Goal: Task Accomplishment & Management: Complete application form

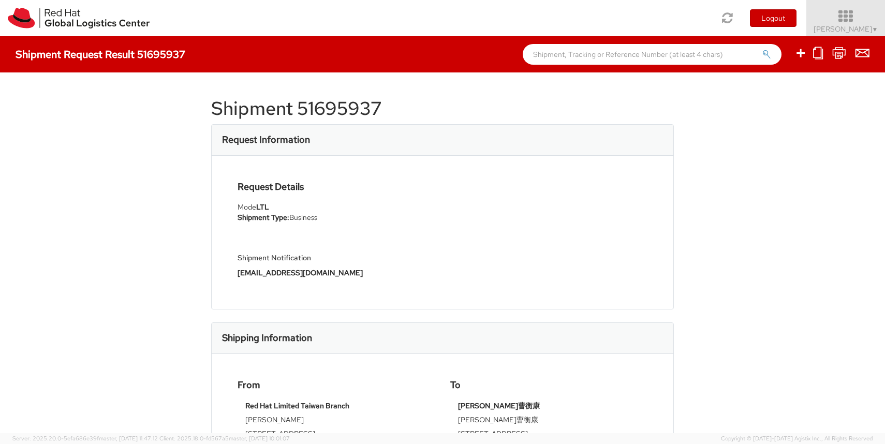
click at [864, 22] on icon at bounding box center [846, 16] width 91 height 14
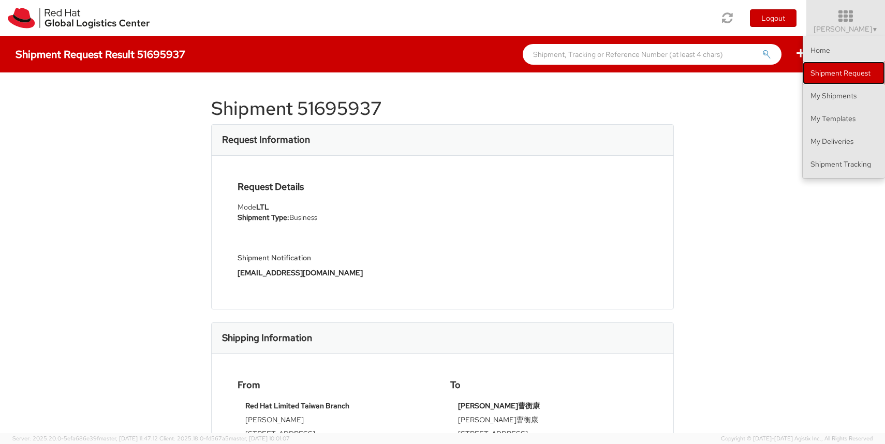
click at [843, 76] on link "Shipment Request" at bounding box center [844, 73] width 82 height 23
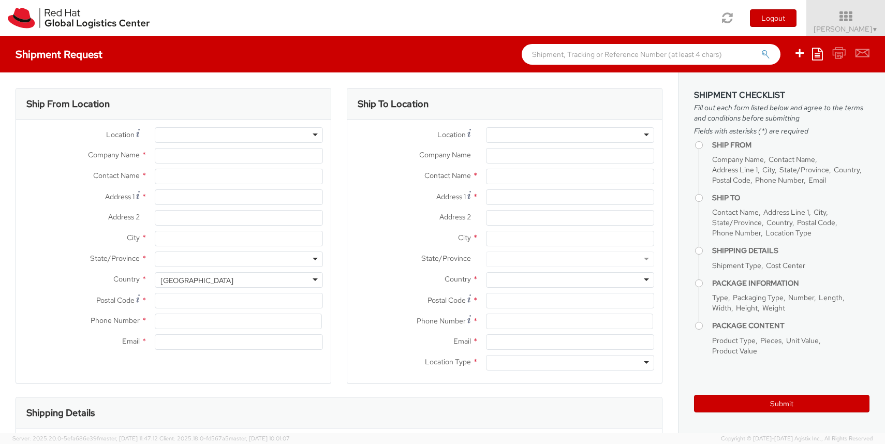
select select
select select "366"
type input "Red Hat Limited Taiwan Branch"
type input "Sydney Ku"
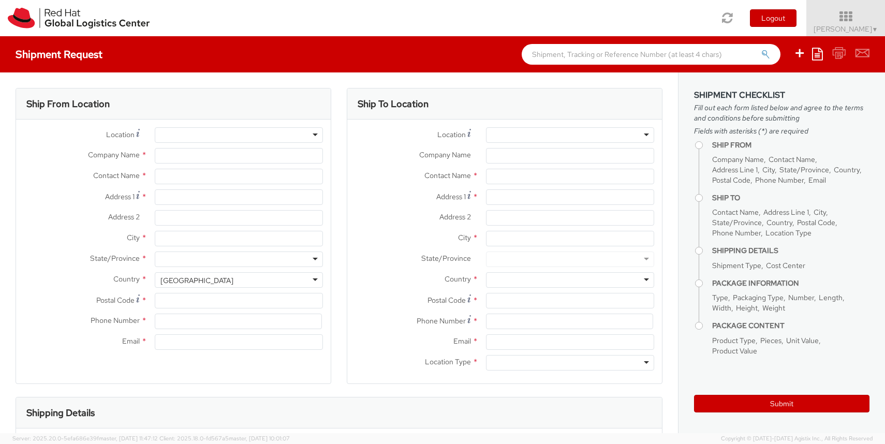
type input "25F., No.9, Songgao Rd."
type input "Xinyi District"
type input "TAIPEI"
type input "110"
type input "886 2 7743 2972"
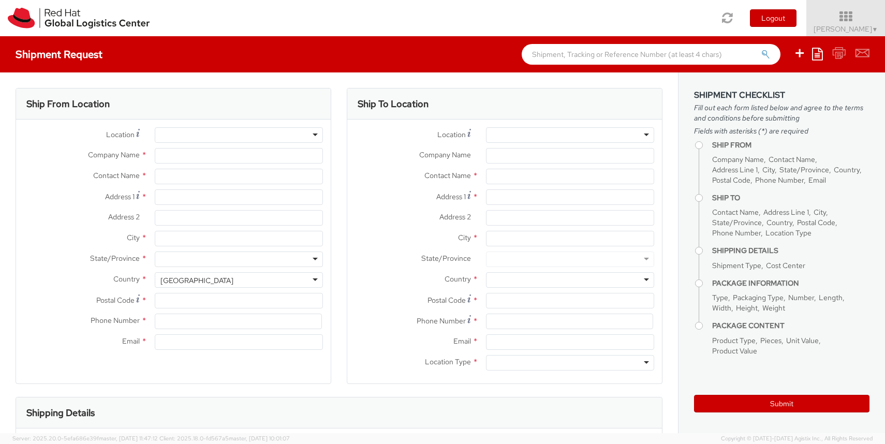
type input "sku@redhat.com"
select select "CM"
select select "KGS"
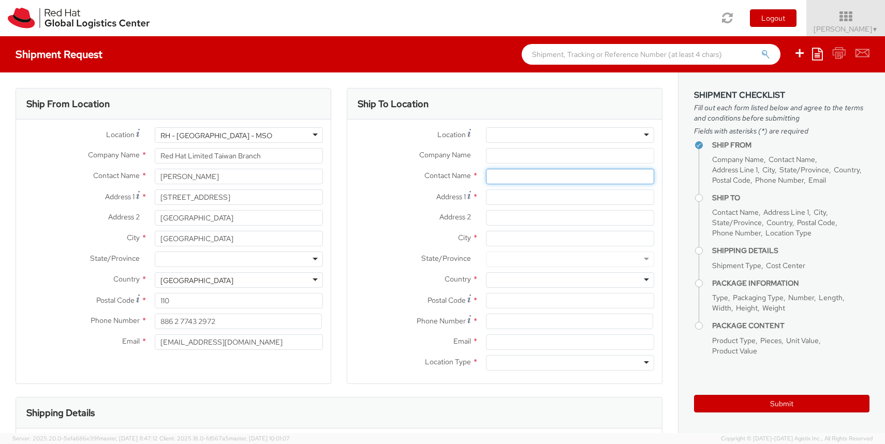
click at [506, 175] on input "text" at bounding box center [570, 177] width 168 height 16
paste input "傅郁晴 Sandy Fu"
type input "傅郁晴 Sandy Fu"
click at [549, 153] on input "Company Name *" at bounding box center [570, 156] width 168 height 16
paste input "GLK FINANCIAL CONSULTING LTD."
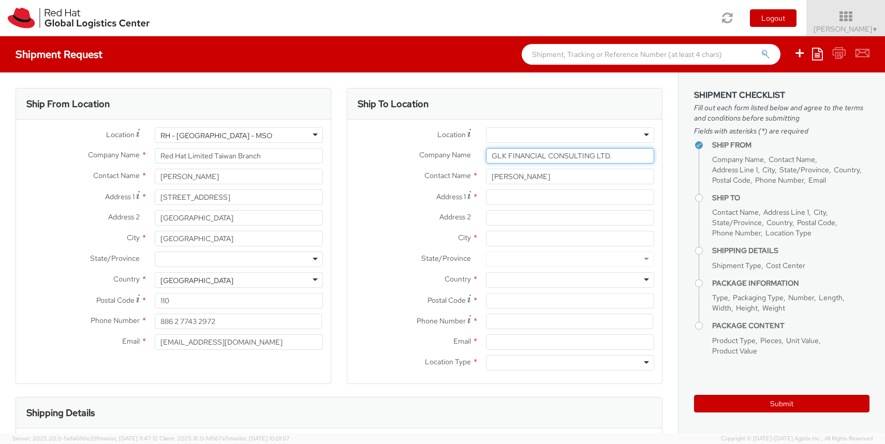
type input "GLK FINANCIAL CONSULTING LTD."
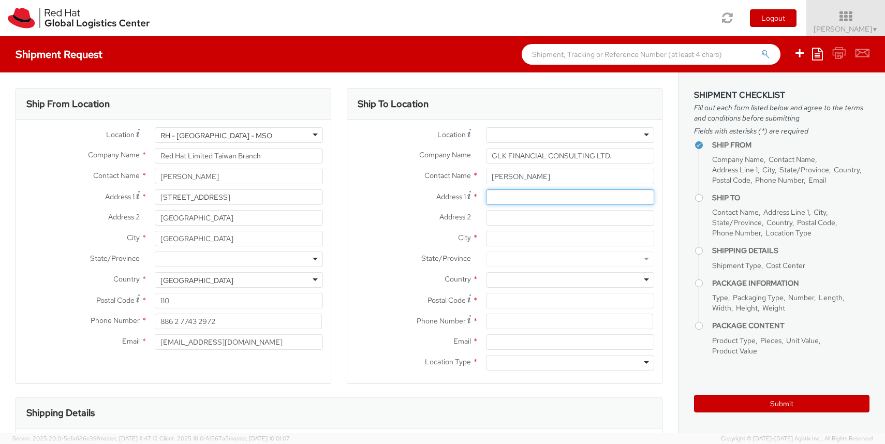
click at [503, 198] on input "Address 1 *" at bounding box center [570, 197] width 168 height 16
paste input "11F, 1, Sec. 4, Nanjing E. Rd., Taipei 10595, Taiwan"
drag, startPoint x: 599, startPoint y: 196, endPoint x: 620, endPoint y: 197, distance: 20.7
click at [620, 197] on input "11F, 1, Sec. 4, Nanjing E. Rd., Taipei 10595, Taiwan" at bounding box center [570, 197] width 168 height 16
drag, startPoint x: 581, startPoint y: 197, endPoint x: 639, endPoint y: 196, distance: 58.5
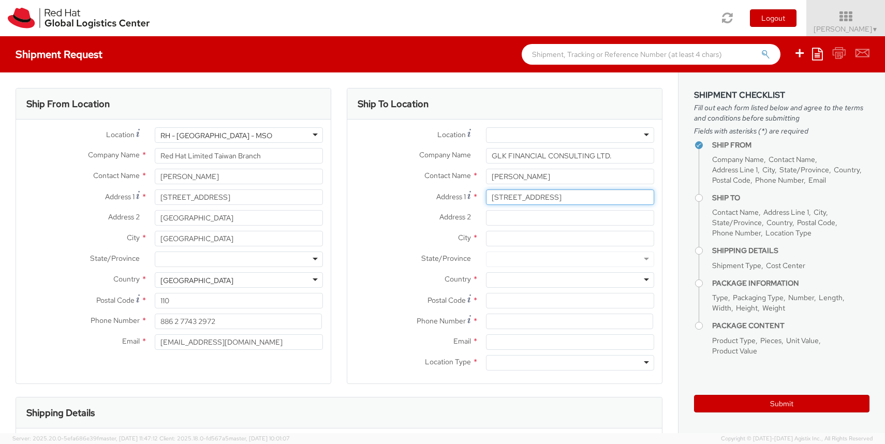
click at [639, 196] on input "11F, 1, Sec. 4, Nanjing E. Rd., Taipei, Taiwan" at bounding box center [570, 197] width 168 height 16
type input "11F, 1, Sec. 4, Nanjing E. Rd.,"
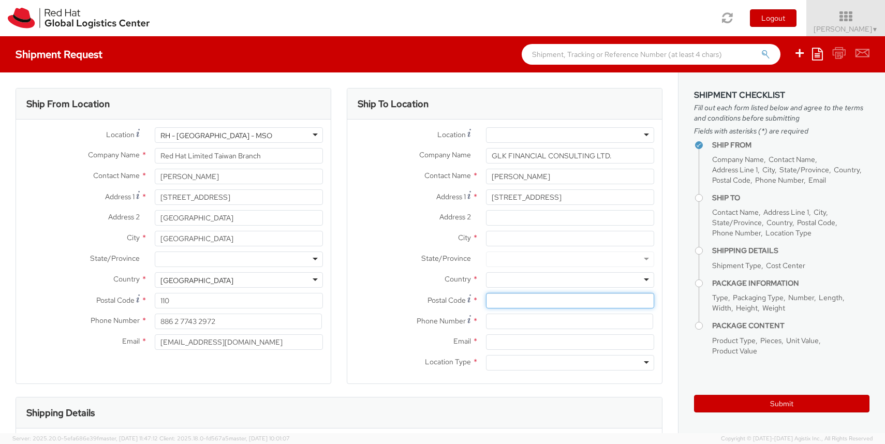
click at [521, 300] on input "Postal Code *" at bounding box center [570, 301] width 168 height 16
paste input "10595"
type input "10595"
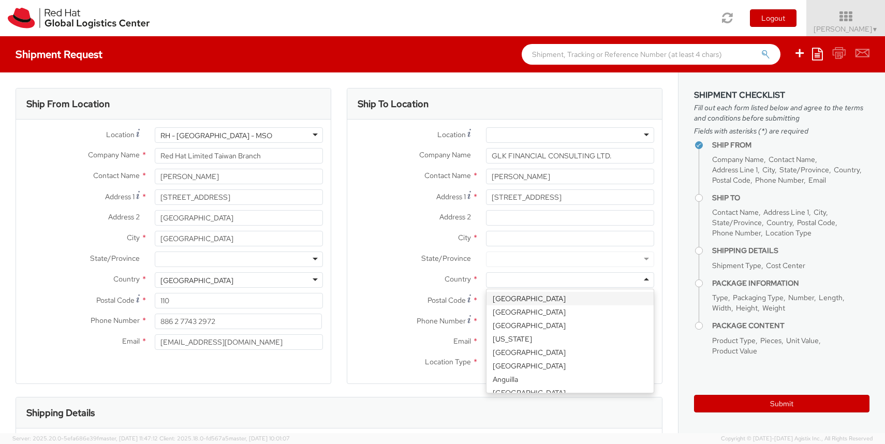
click at [521, 283] on div at bounding box center [570, 280] width 168 height 16
type input "tai"
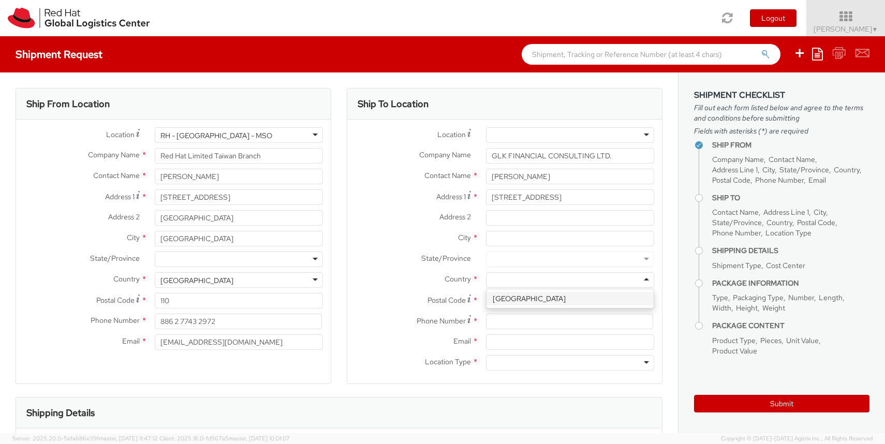
scroll to position [0, 0]
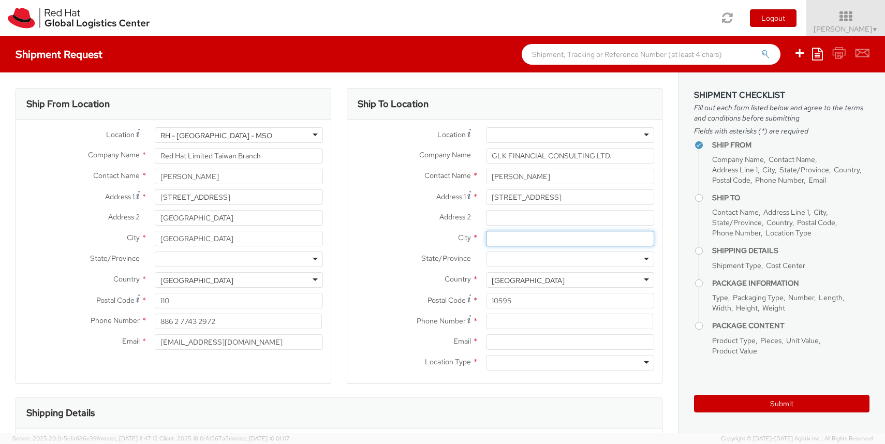
click at [511, 238] on input "City *" at bounding box center [570, 239] width 168 height 16
type input "t"
type input "Taipei"
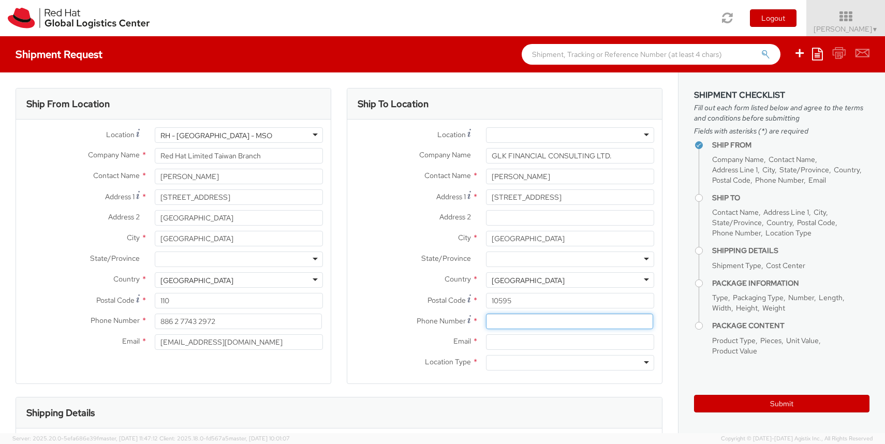
click at [498, 323] on input at bounding box center [569, 322] width 167 height 16
paste input "(886) 2 7706 4836"
type input "(886) 2 7706 4836"
click at [400, 297] on label "Postal Code *" at bounding box center [412, 300] width 131 height 14
click at [486, 297] on input "10595" at bounding box center [570, 301] width 168 height 16
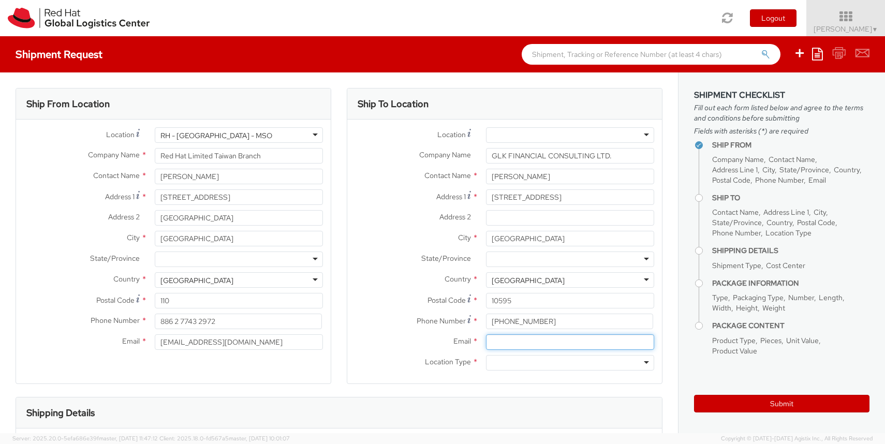
click at [510, 345] on input "Email *" at bounding box center [570, 342] width 168 height 16
paste input "sandy.fu@swtw.com.tw"
type input "sandy.fu@swtw.com.tw"
click at [525, 365] on div at bounding box center [570, 363] width 168 height 16
click at [530, 363] on div "Business" at bounding box center [570, 363] width 168 height 16
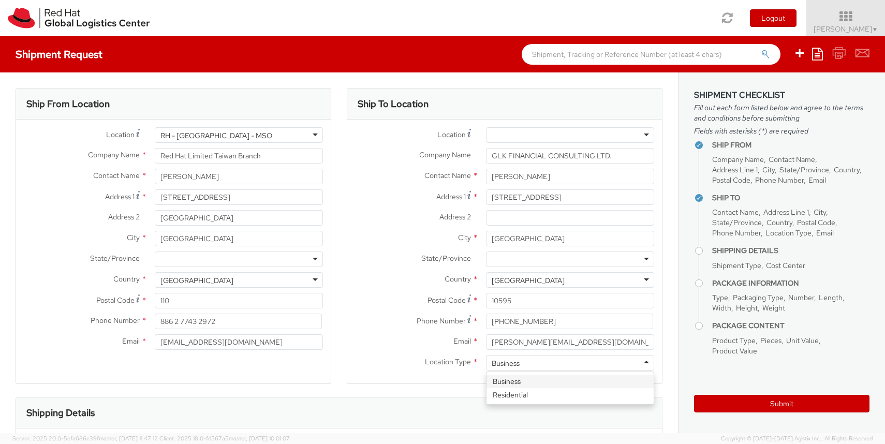
click at [372, 340] on label "Email *" at bounding box center [412, 340] width 131 height 13
click at [486, 340] on input "sandy.fu@swtw.com.tw" at bounding box center [570, 342] width 168 height 16
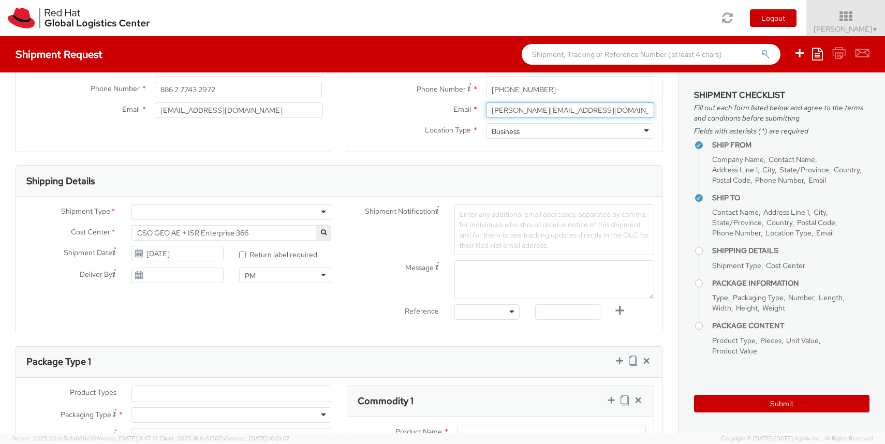
scroll to position [237, 0]
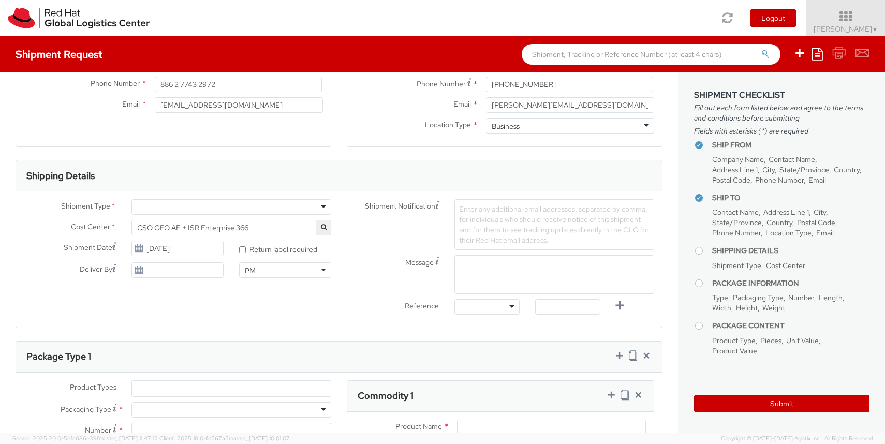
click at [224, 207] on div at bounding box center [231, 207] width 200 height 16
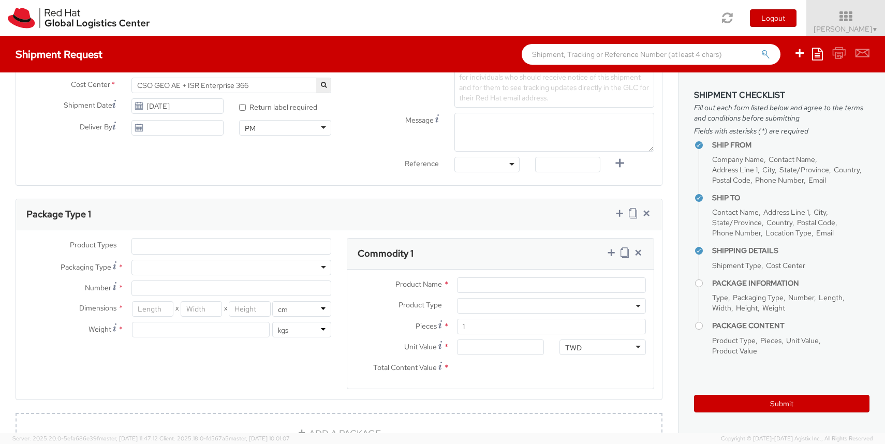
scroll to position [421, 0]
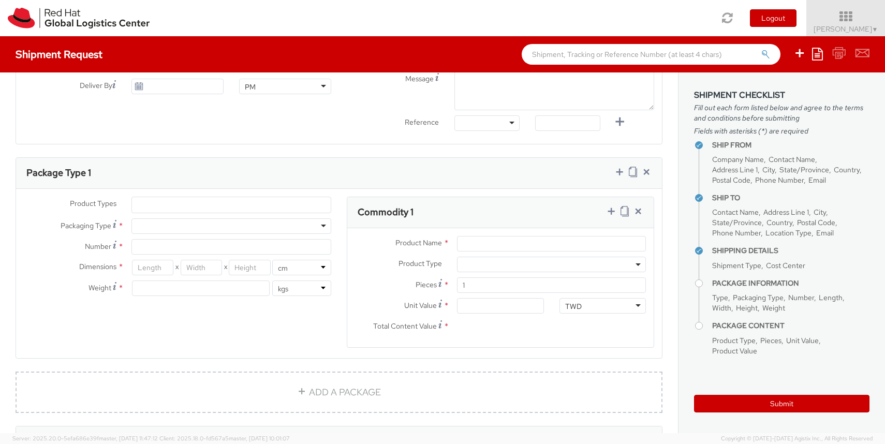
click at [204, 222] on div at bounding box center [231, 226] width 200 height 16
type input "1"
type input "24.13"
type input "31.75"
type input "0.64"
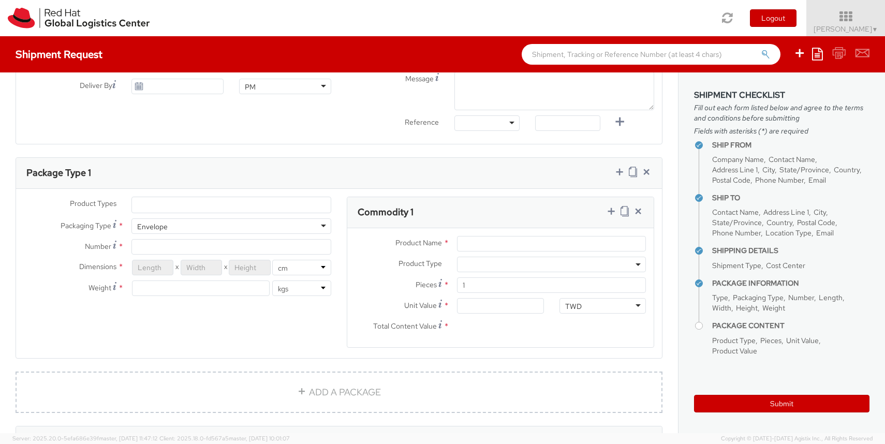
type input "0.5"
click at [480, 244] on input "Product Name *" at bounding box center [551, 244] width 189 height 16
click at [259, 205] on ul at bounding box center [231, 205] width 199 height 16
click at [257, 205] on ul at bounding box center [231, 205] width 199 height 16
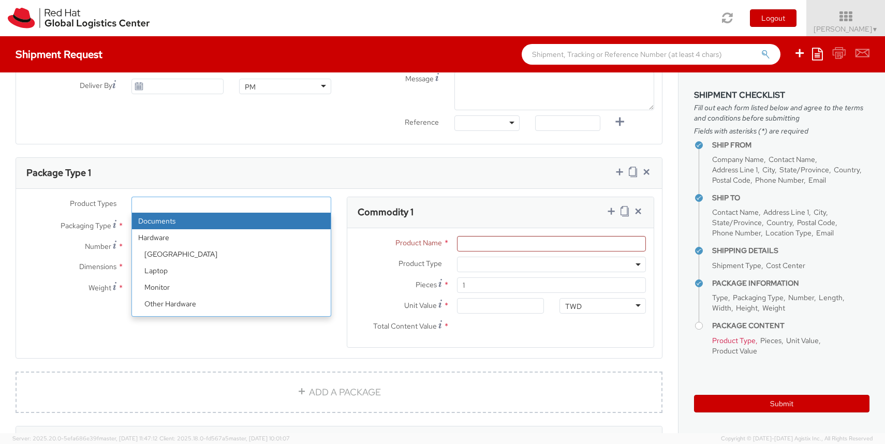
select select "DOCUMENT"
type input "Documents"
select select "DOCUMENT"
type input "1.00"
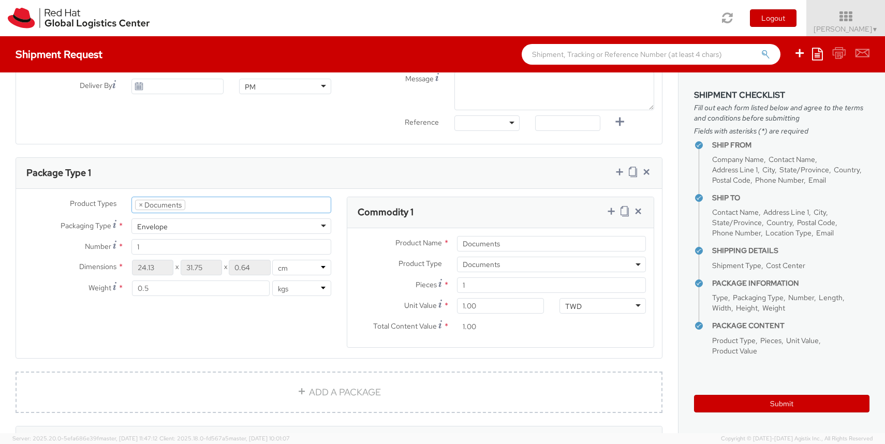
click at [168, 313] on div "Product Types * Documents Docking Station Laptop Monitor Other Hardware Server …" at bounding box center [339, 279] width 646 height 164
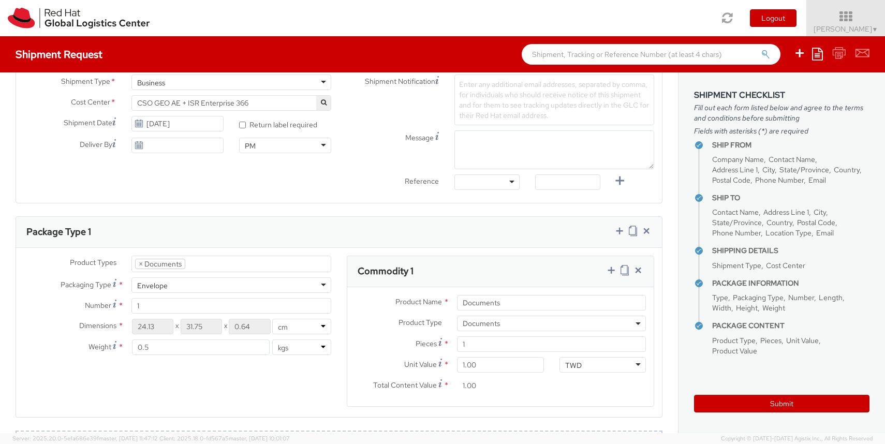
scroll to position [599, 0]
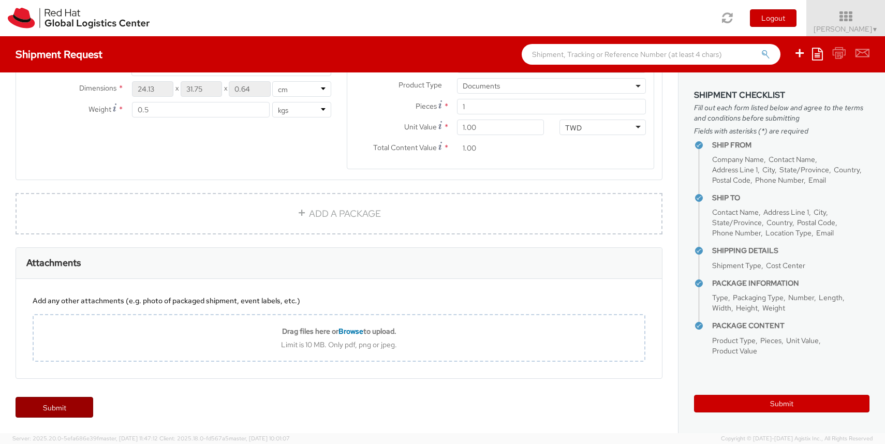
click at [81, 408] on link "Submit" at bounding box center [55, 407] width 78 height 21
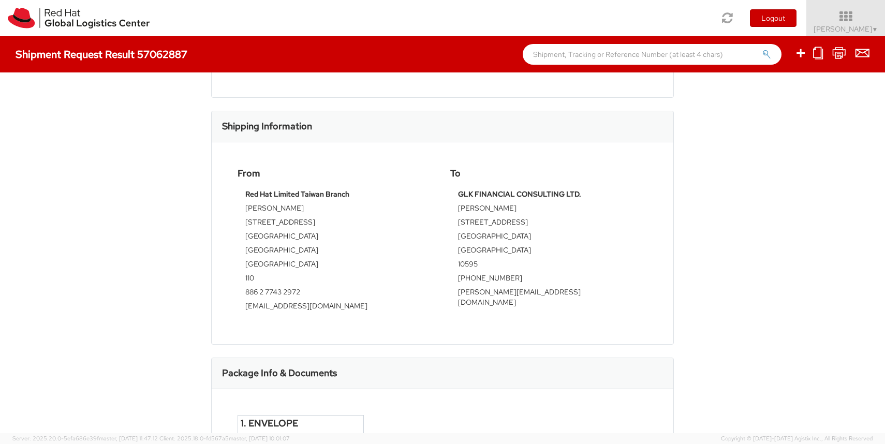
scroll to position [185, 0]
